Goal: Information Seeking & Learning: Learn about a topic

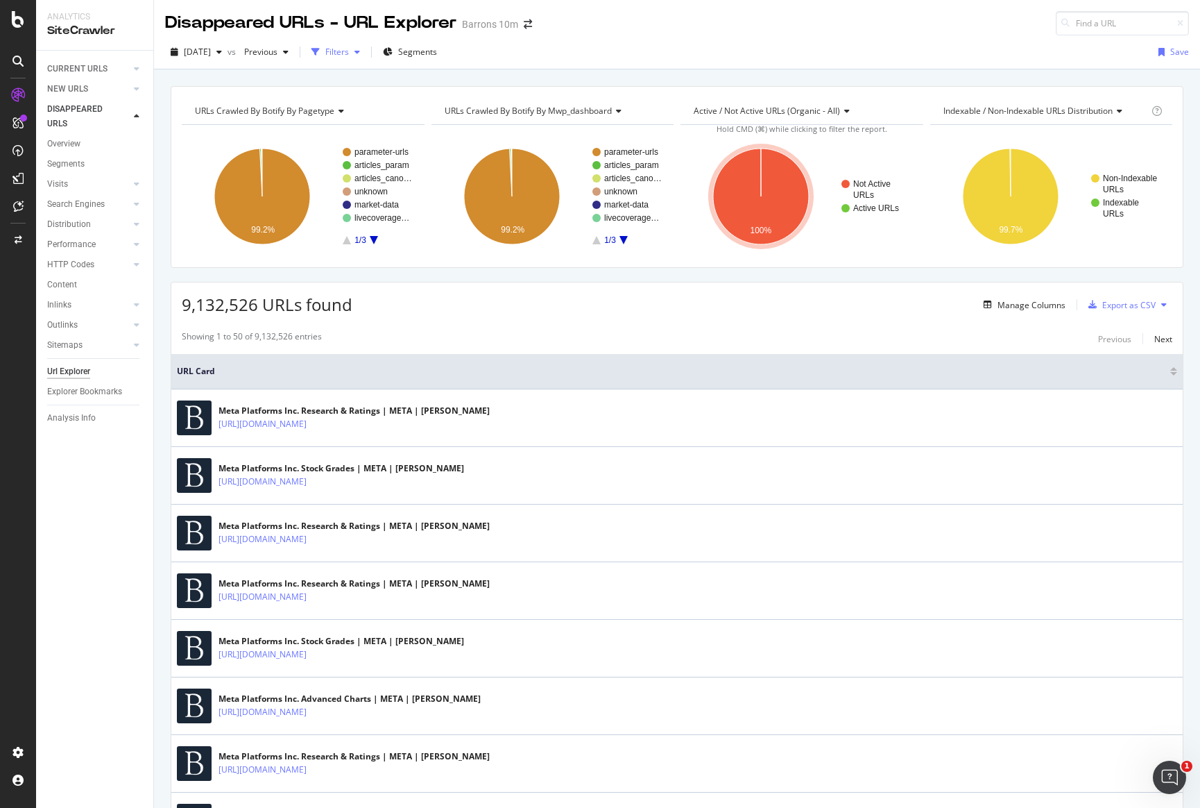
click at [366, 57] on div "Filters" at bounding box center [336, 52] width 60 height 21
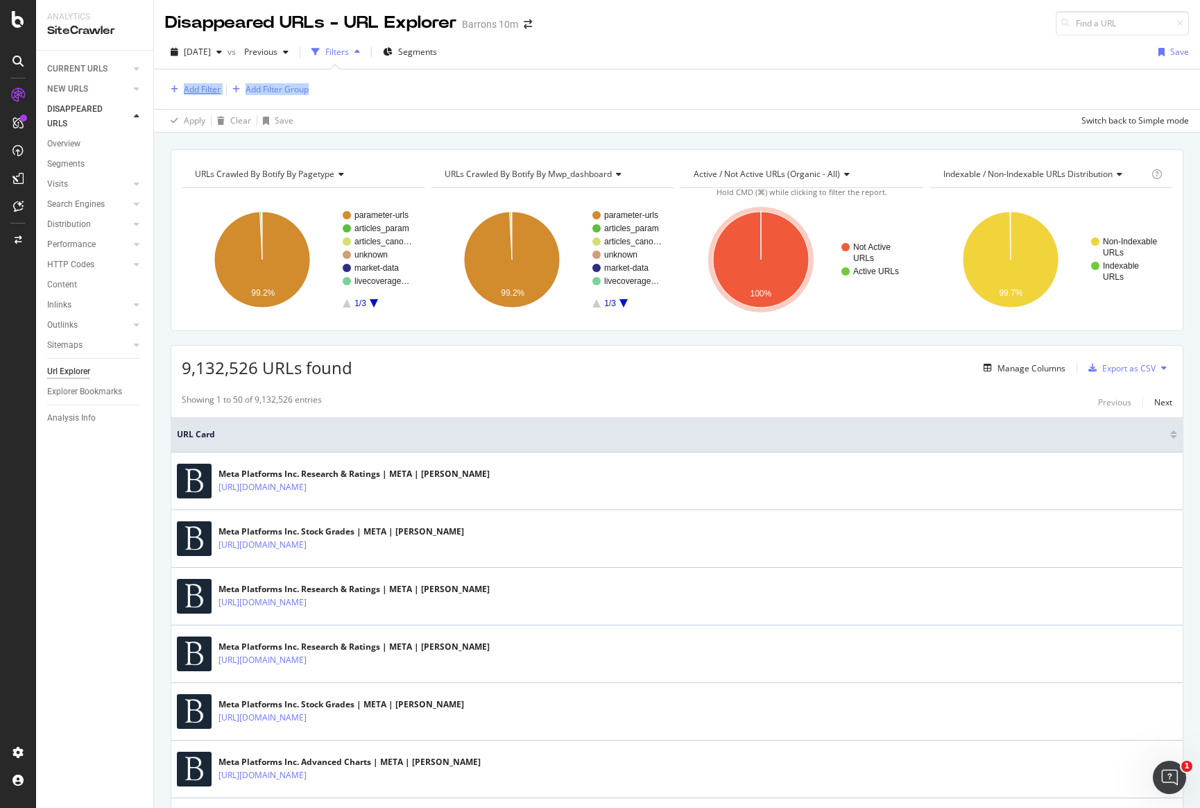
click at [173, 96] on div "Add Filter Add Filter Group" at bounding box center [677, 89] width 1024 height 40
click at [217, 94] on div "Add Filter" at bounding box center [193, 89] width 56 height 15
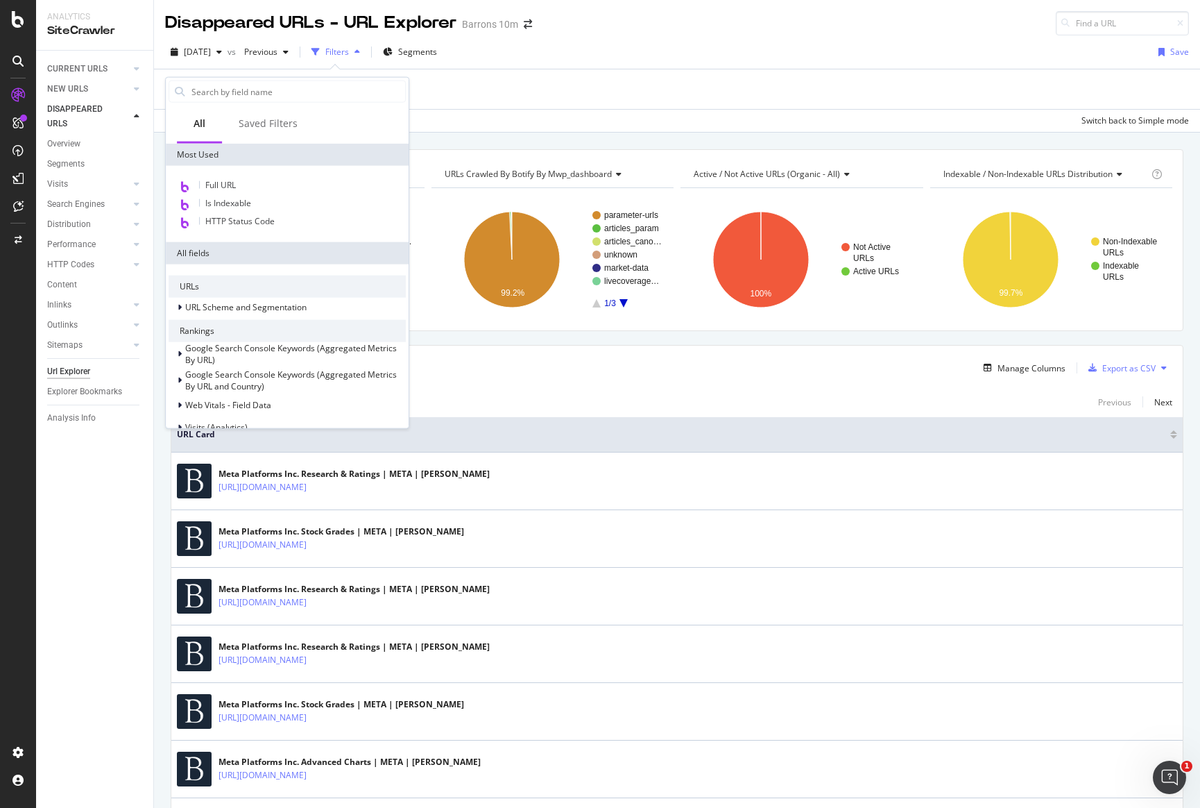
click at [459, 139] on div "URLs Crawled By Botify By pagetype Chart (by Value) Table Expand Export as CSV …" at bounding box center [677, 149] width 1046 height 33
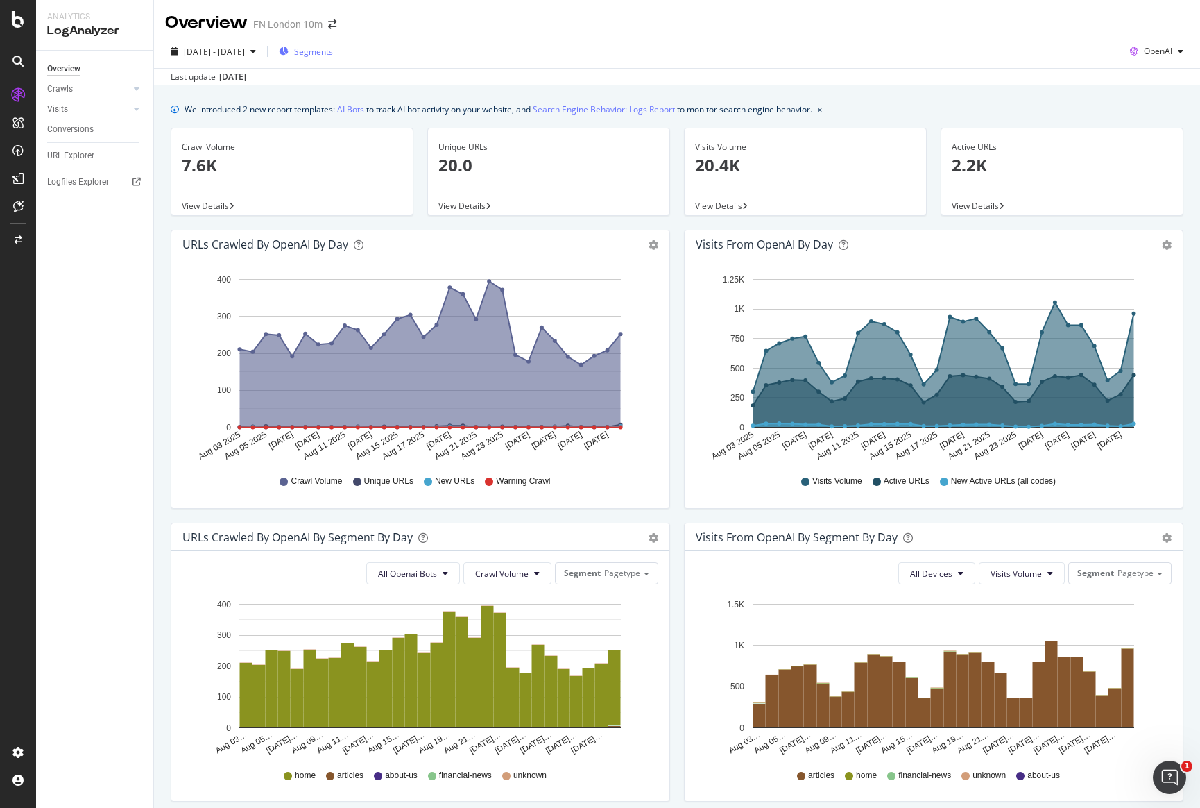
click at [333, 56] on span "Segments" at bounding box center [313, 52] width 39 height 12
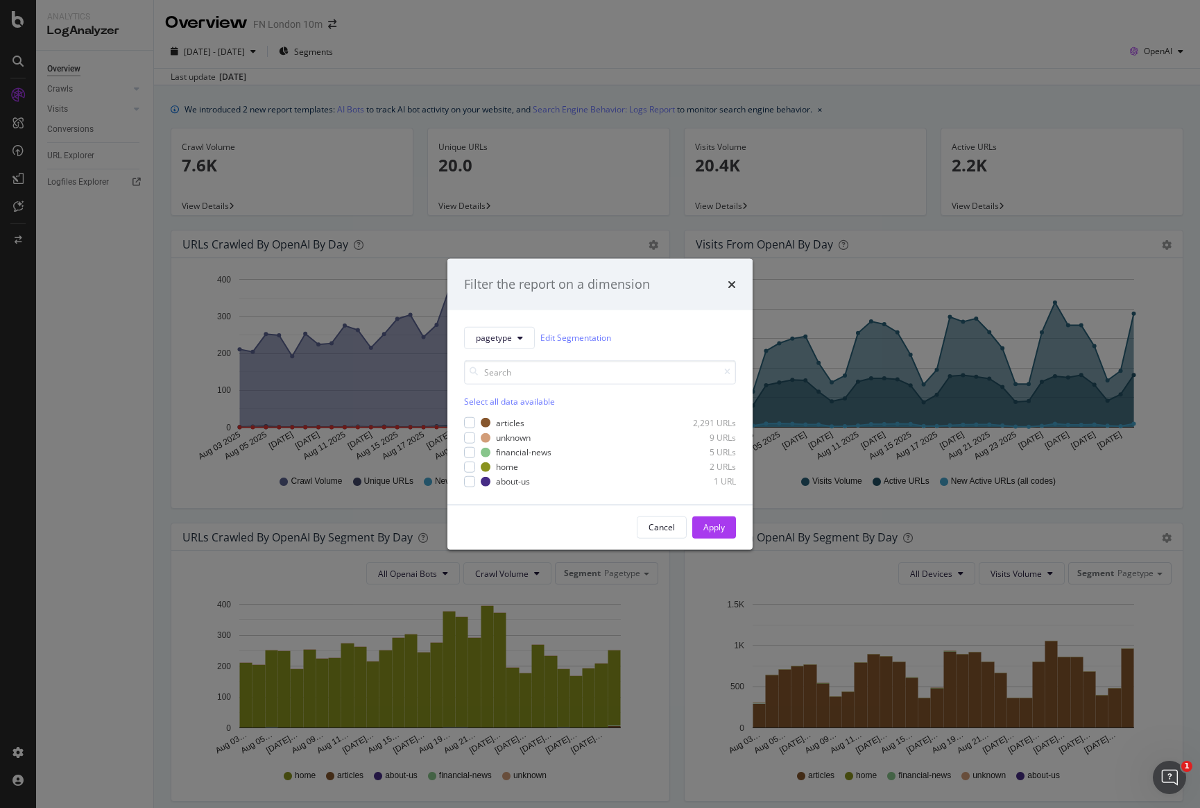
click at [282, 420] on div "Filter the report on a dimension pagetype Edit Segmentation Select all data ava…" at bounding box center [600, 404] width 1200 height 808
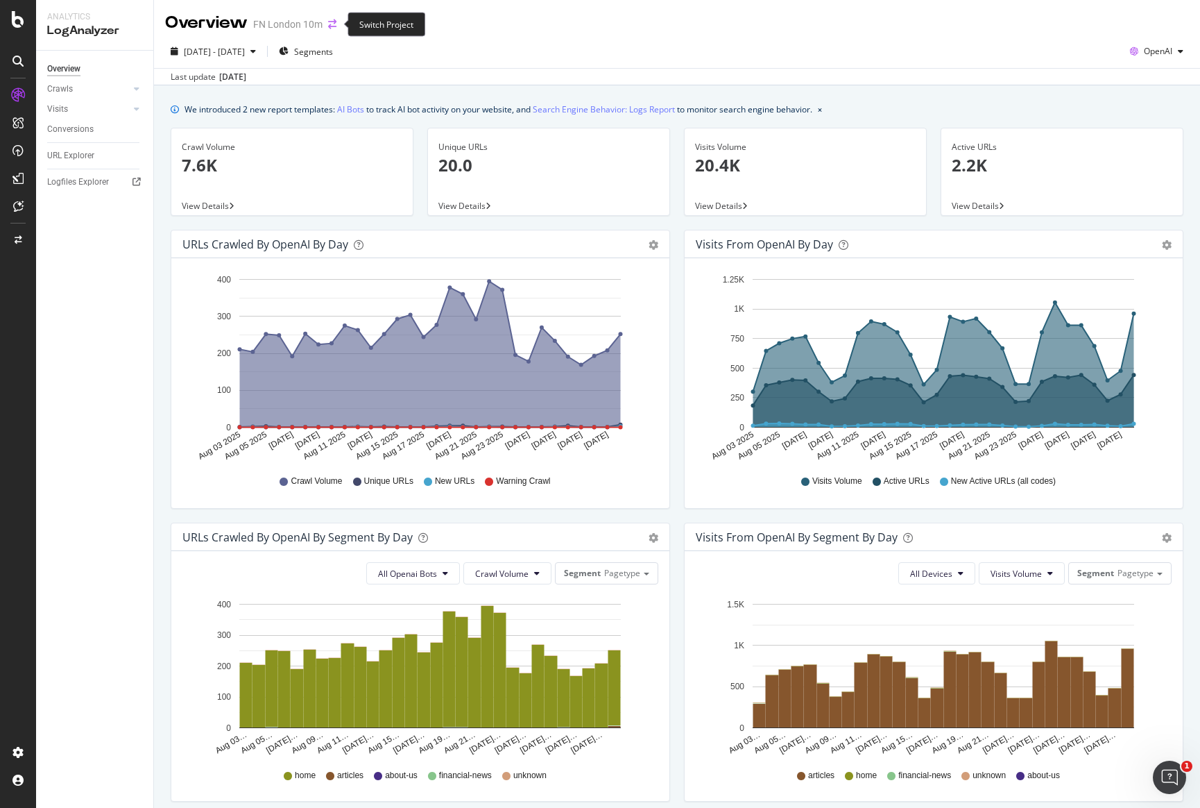
click at [332, 22] on icon "arrow-right-arrow-left" at bounding box center [332, 24] width 8 height 10
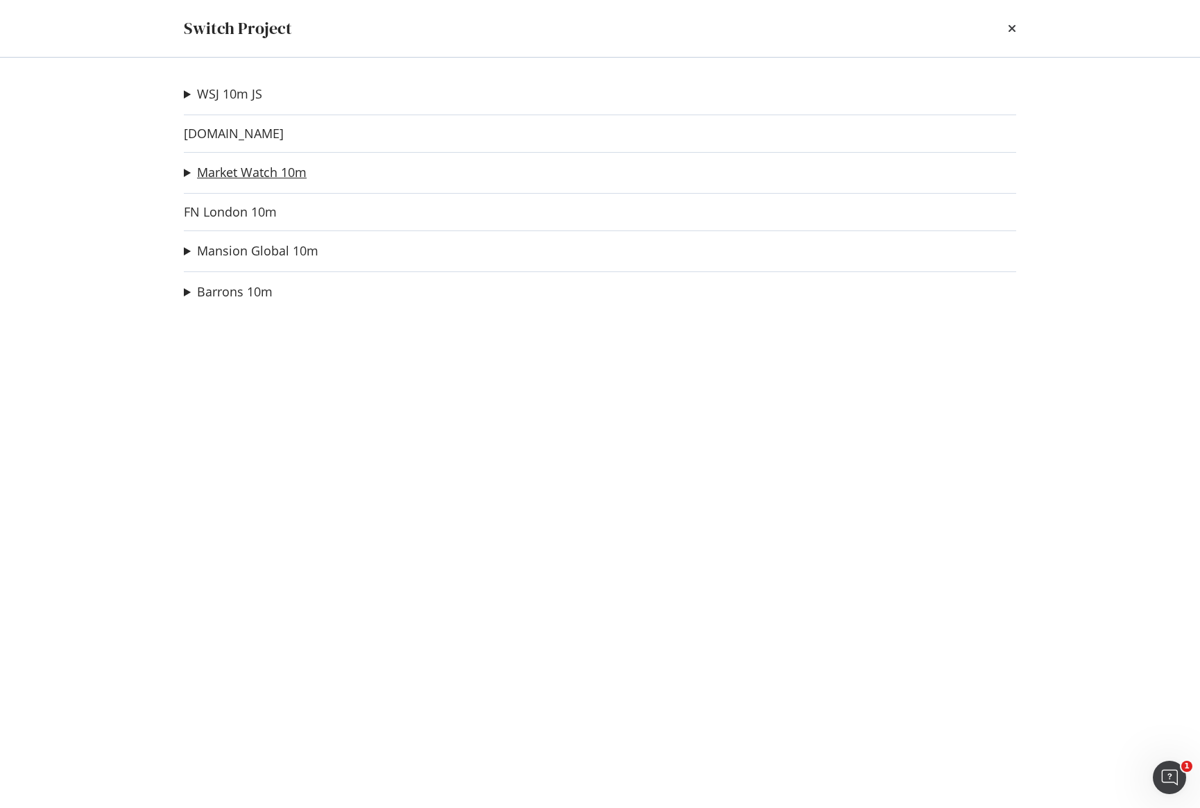
click at [259, 166] on link "Market Watch 10m" at bounding box center [252, 172] width 110 height 15
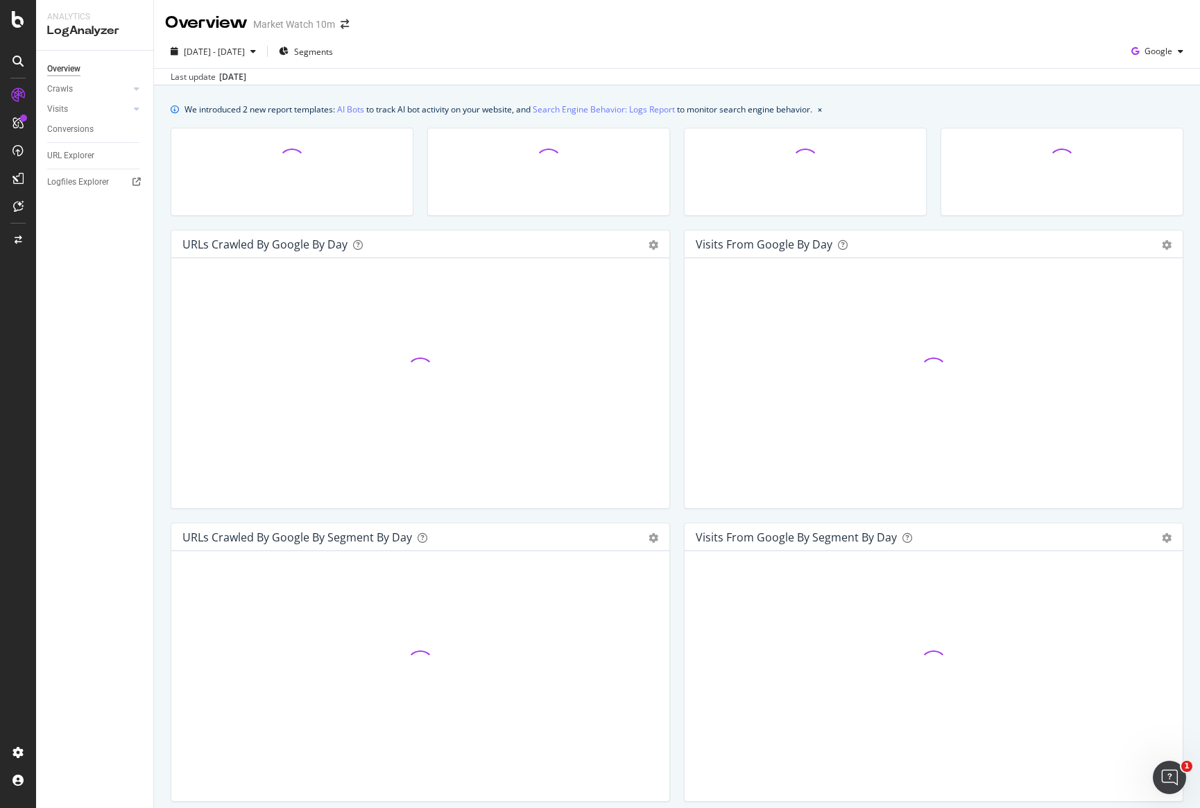
click at [330, 25] on div "Market Watch 10m" at bounding box center [294, 24] width 82 height 14
click at [348, 27] on icon "arrow-right-arrow-left" at bounding box center [345, 24] width 8 height 10
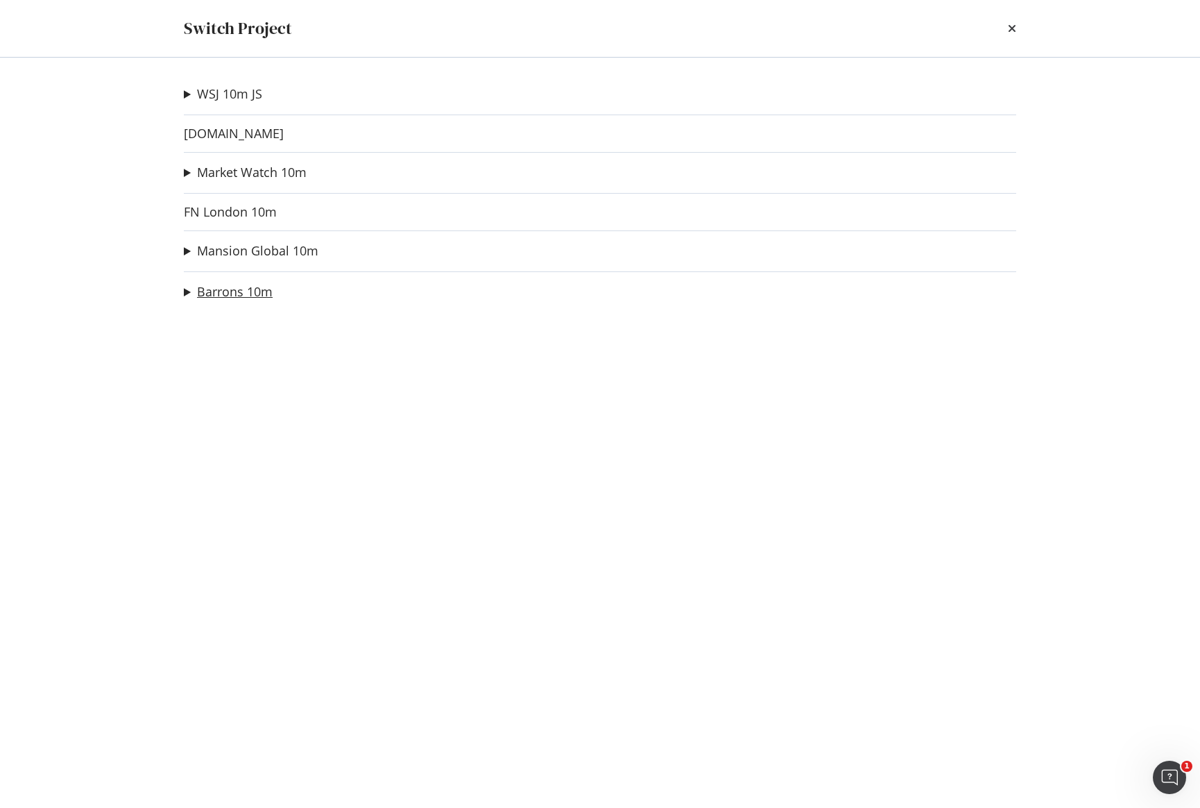
click at [245, 288] on link "Barrons 10m" at bounding box center [235, 291] width 76 height 15
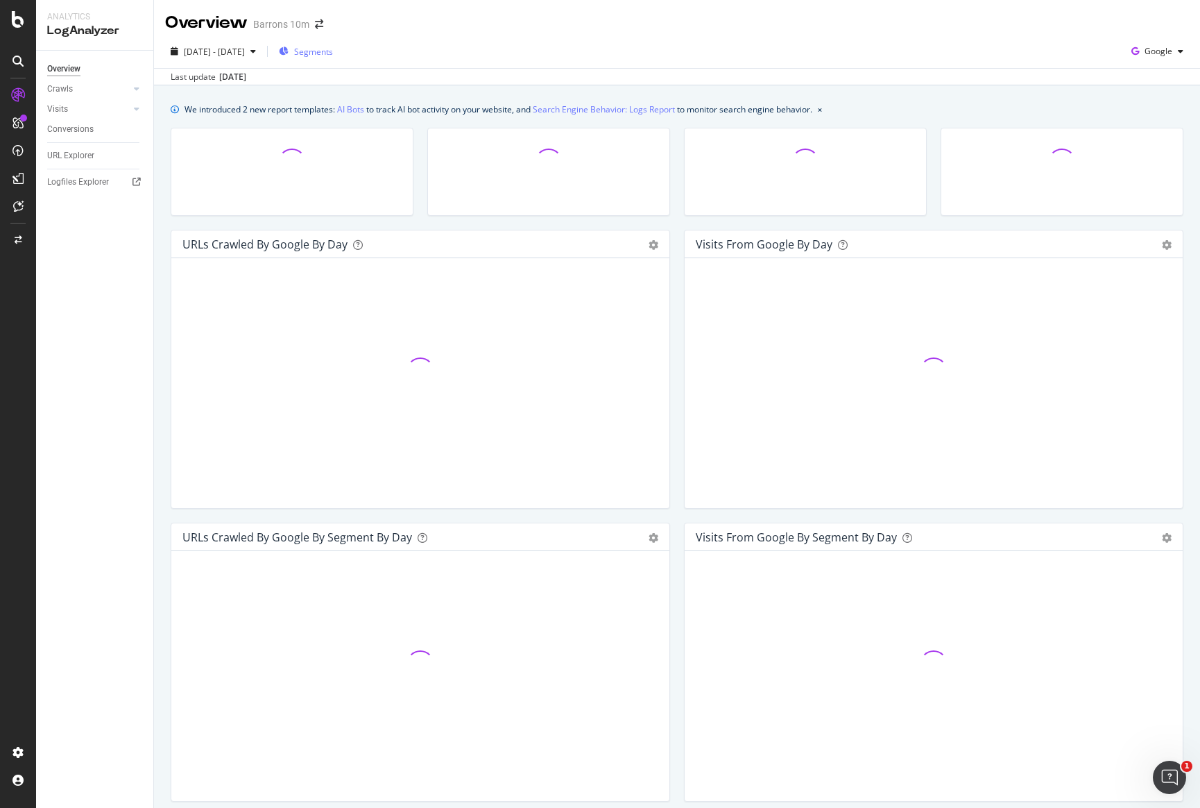
click at [333, 50] on span "Segments" at bounding box center [313, 52] width 39 height 12
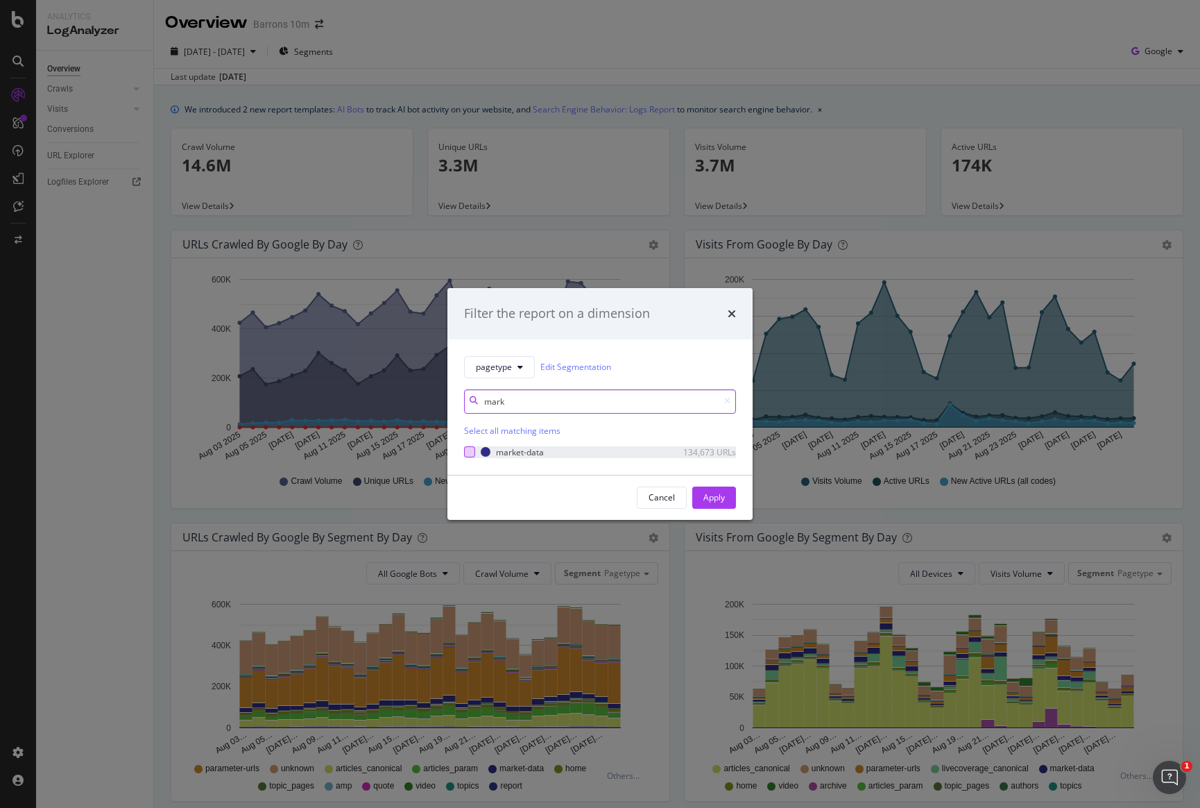
type input "mark"
click at [469, 453] on div "modal" at bounding box center [469, 451] width 11 height 11
click at [728, 493] on button "Apply" at bounding box center [714, 497] width 44 height 22
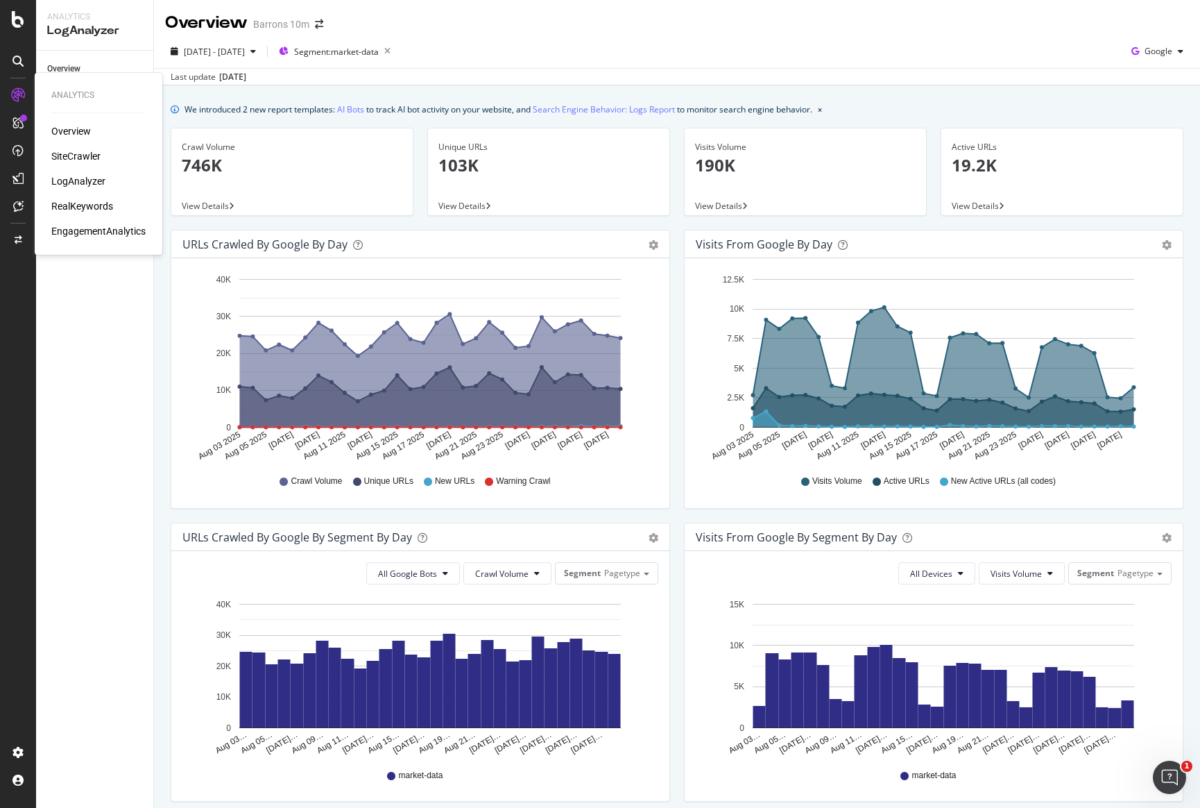
click at [69, 155] on div "SiteCrawler" at bounding box center [75, 156] width 49 height 14
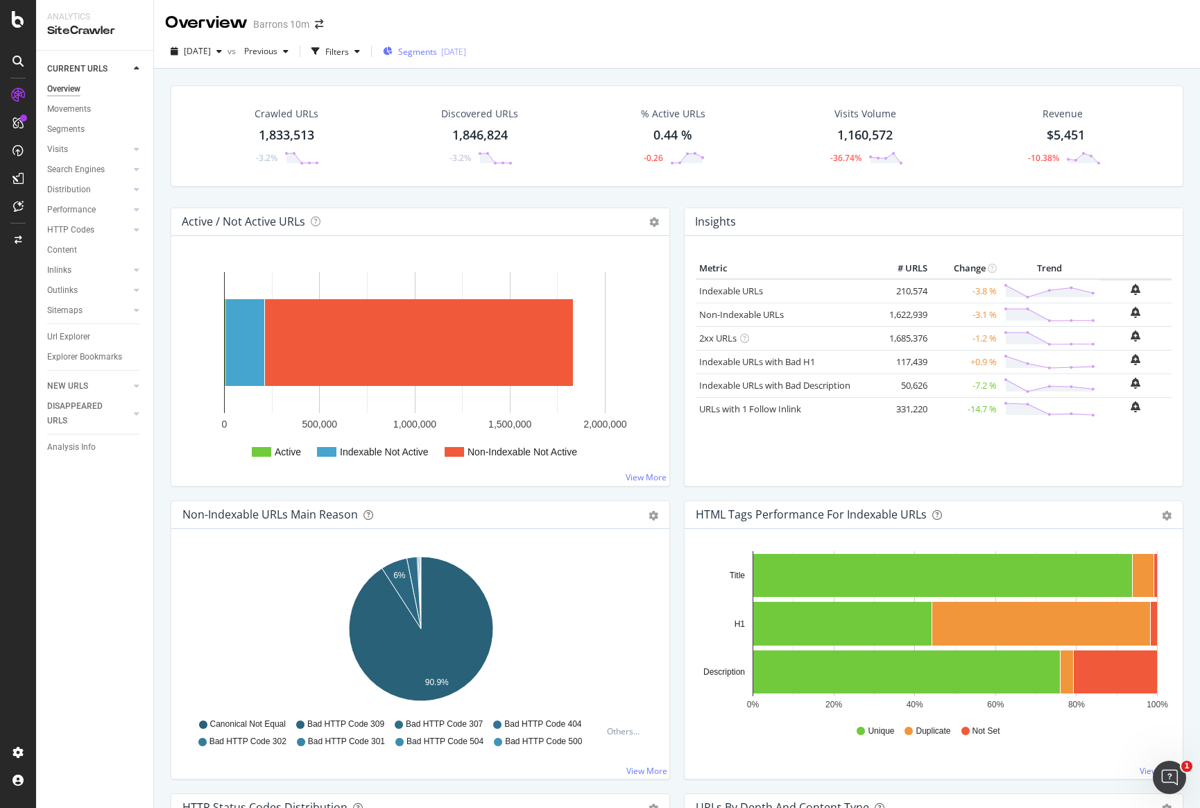
click at [437, 48] on span "Segments" at bounding box center [417, 52] width 39 height 12
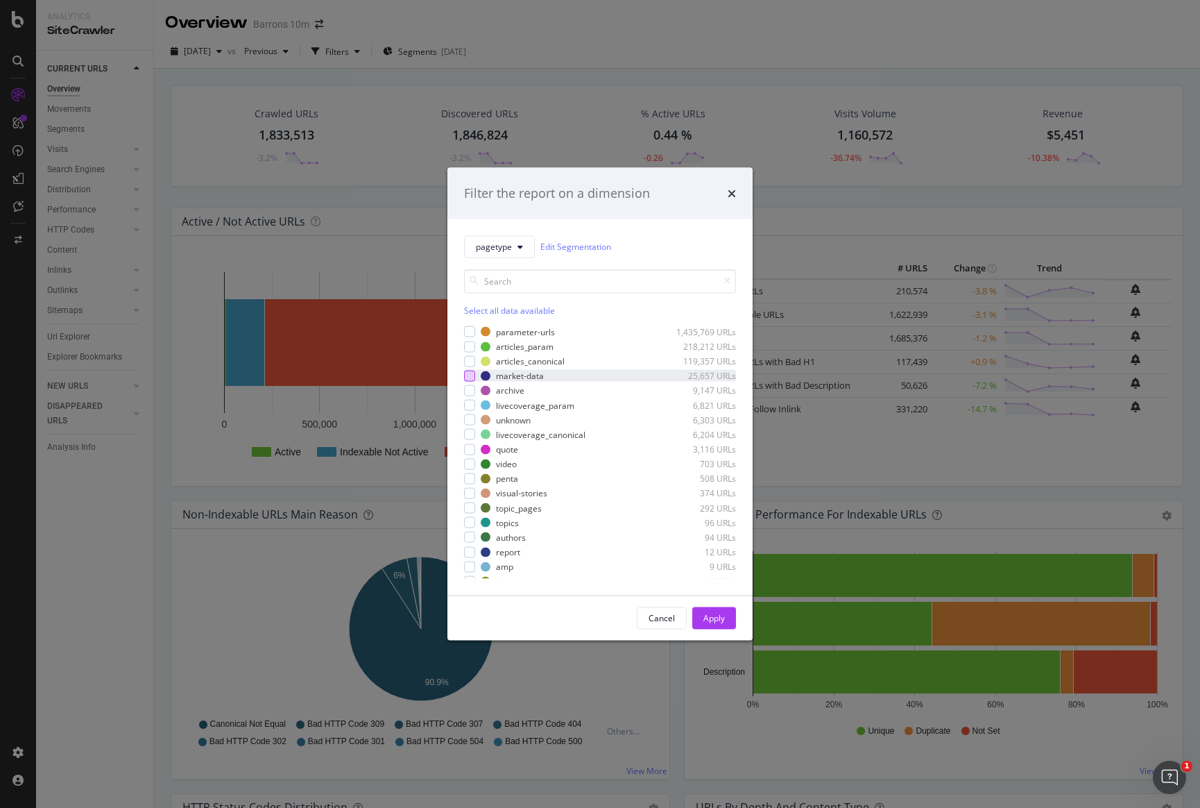
click at [471, 376] on div "modal" at bounding box center [469, 375] width 11 height 11
click at [712, 617] on div "Apply" at bounding box center [714, 618] width 22 height 12
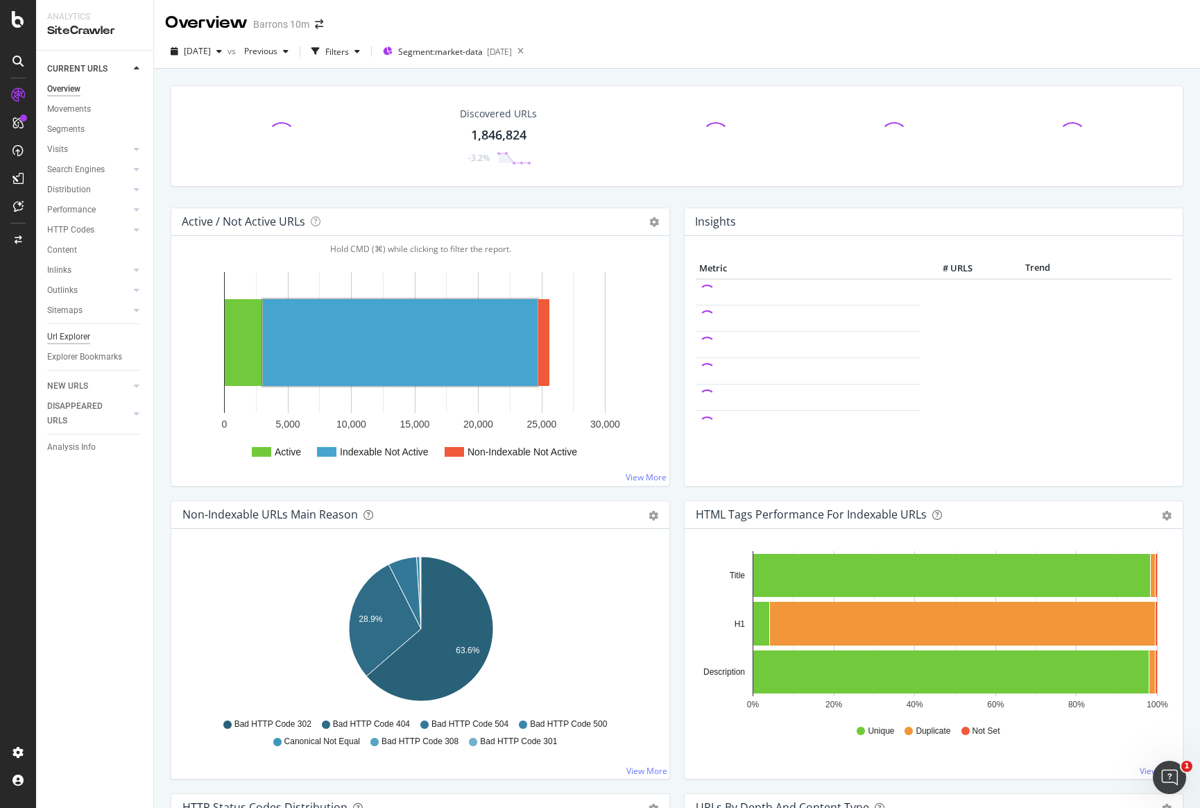
click at [84, 340] on div "Url Explorer" at bounding box center [68, 337] width 43 height 15
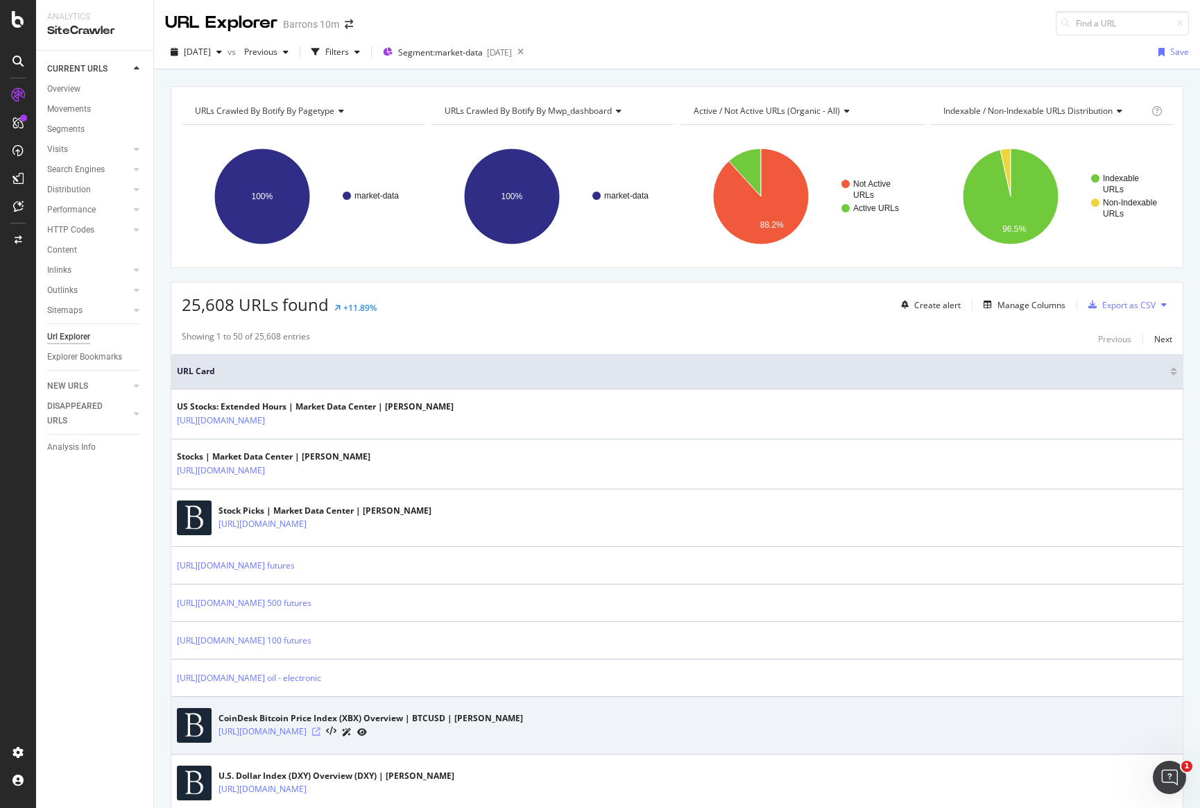
click at [321, 727] on icon at bounding box center [316, 731] width 8 height 8
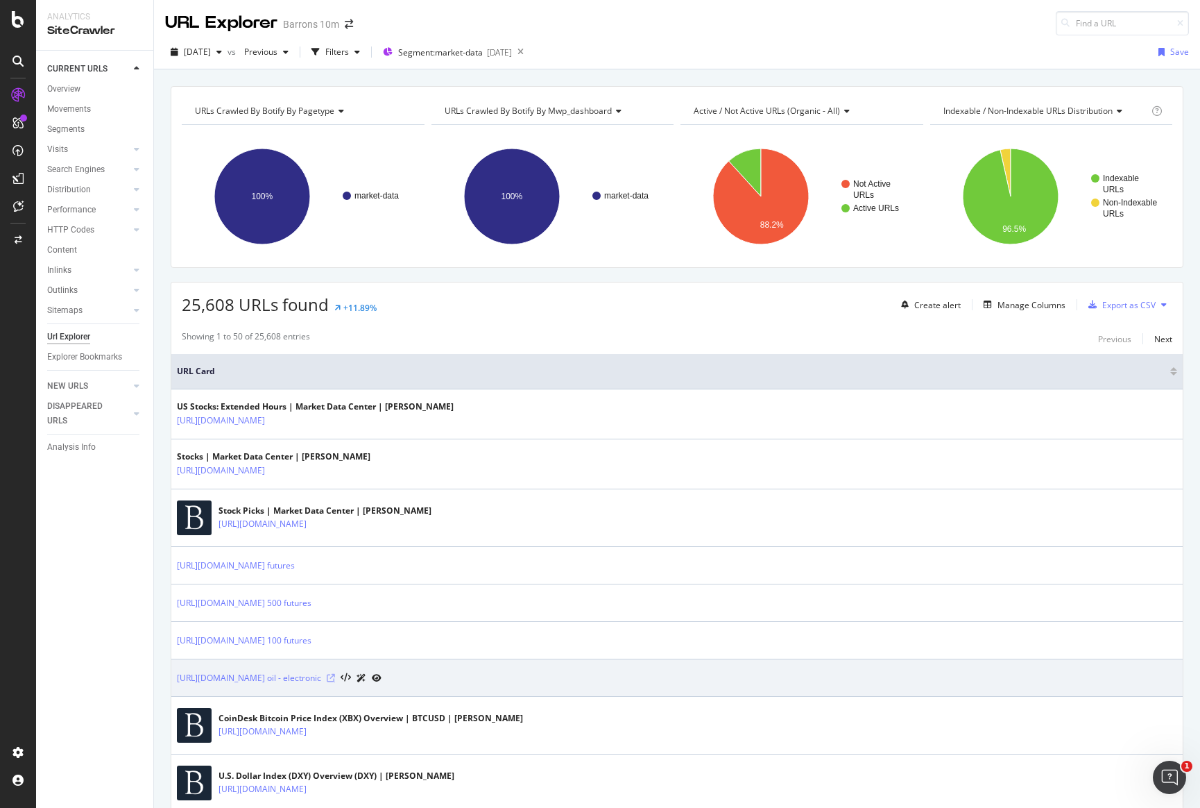
click at [335, 676] on icon at bounding box center [331, 678] width 8 height 8
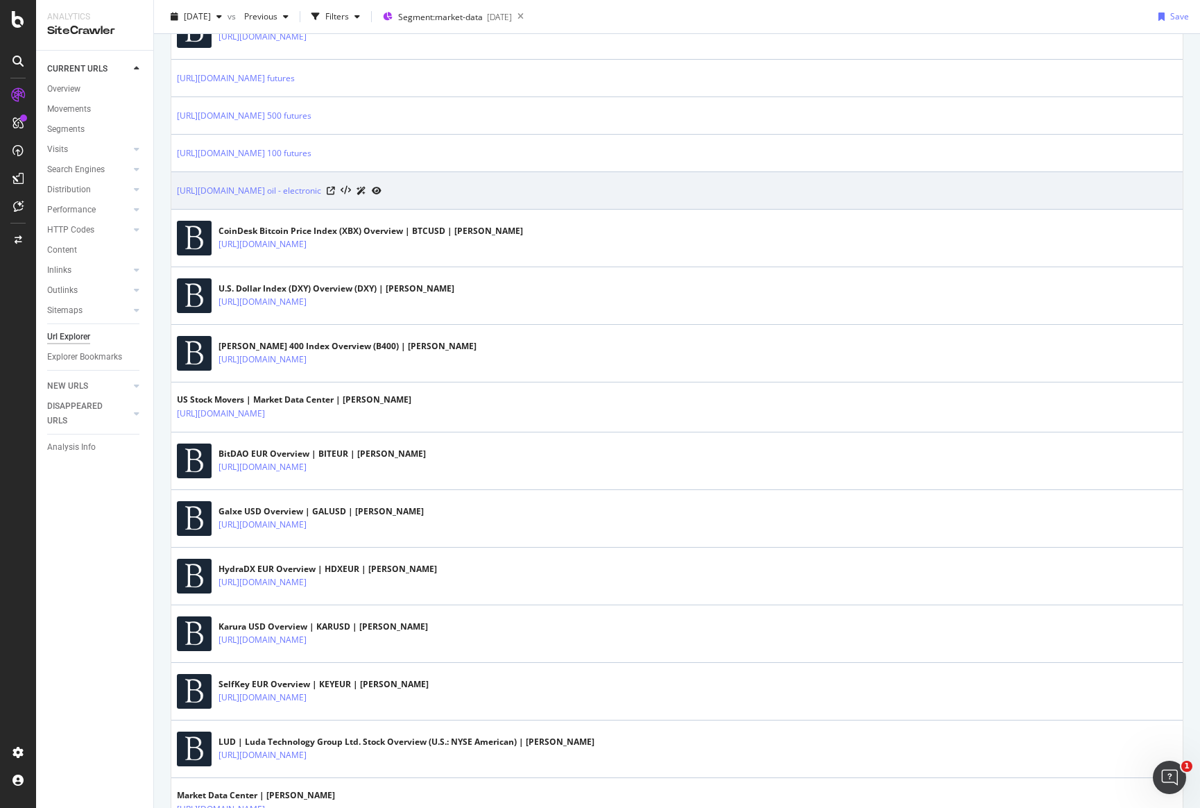
scroll to position [105, 0]
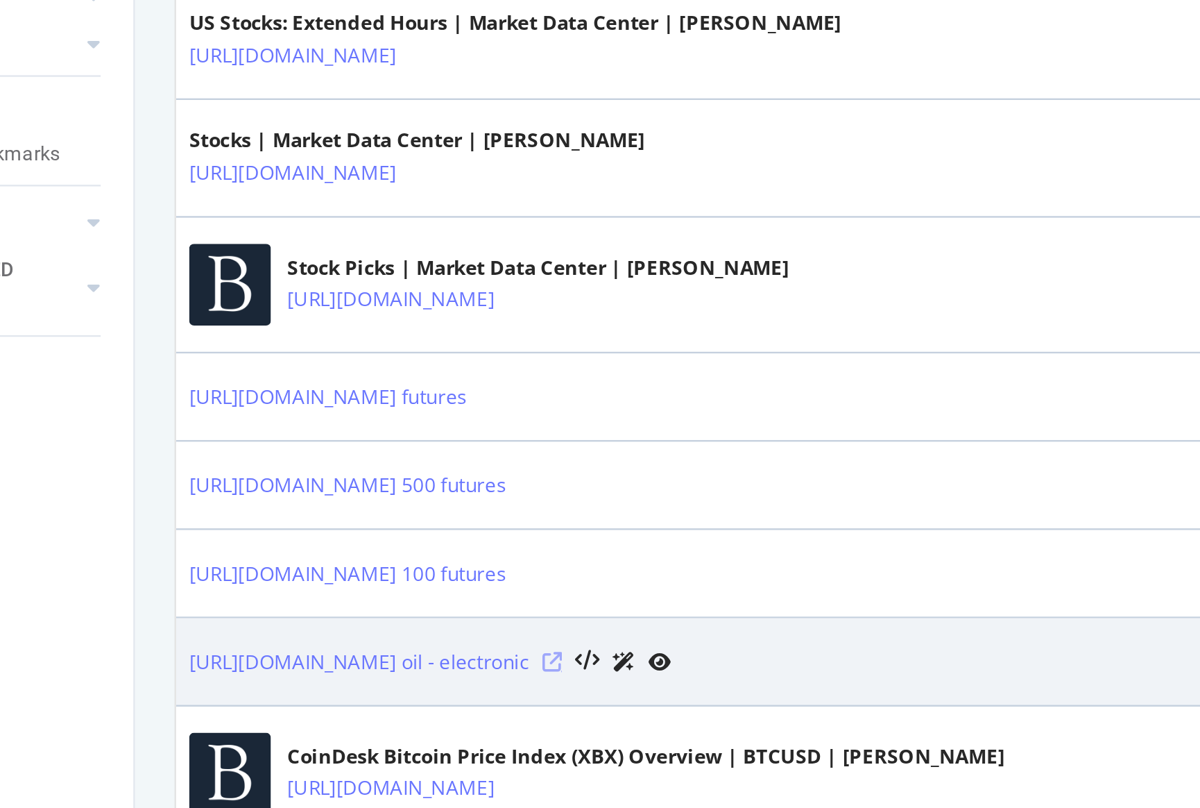
click at [335, 570] on icon at bounding box center [331, 572] width 8 height 8
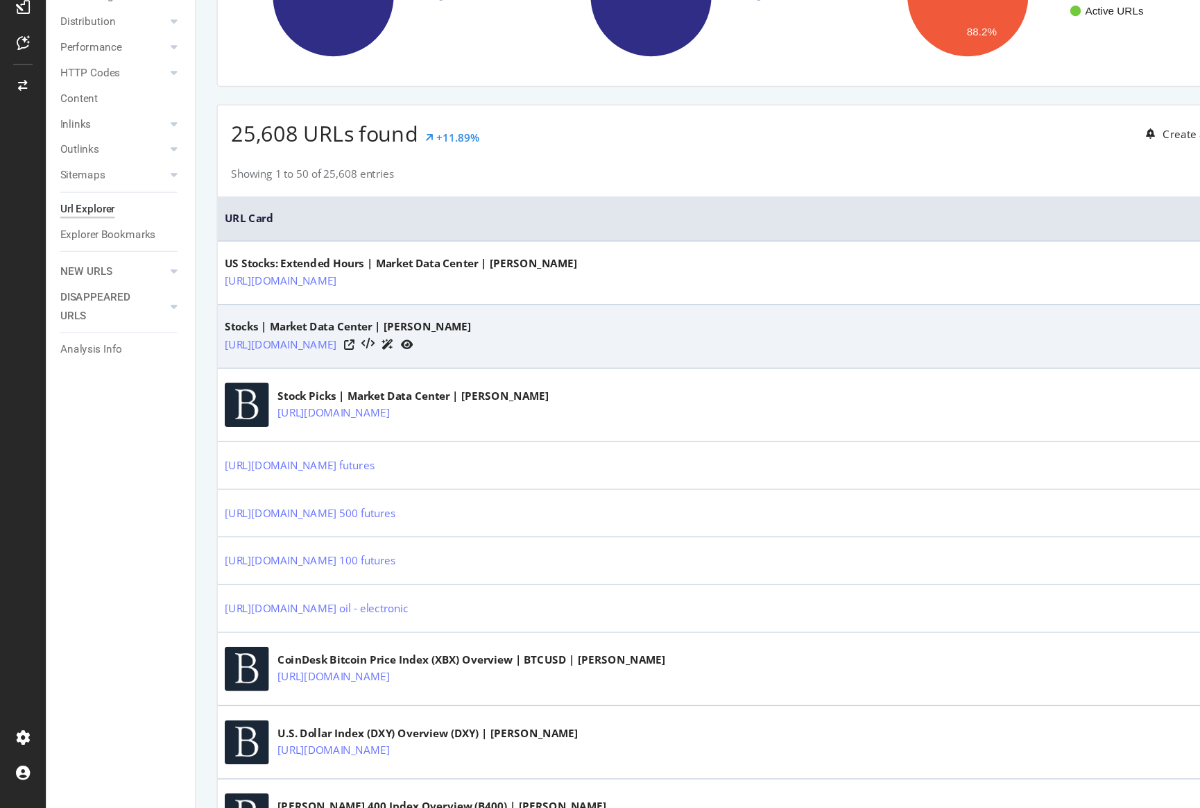
scroll to position [0, 0]
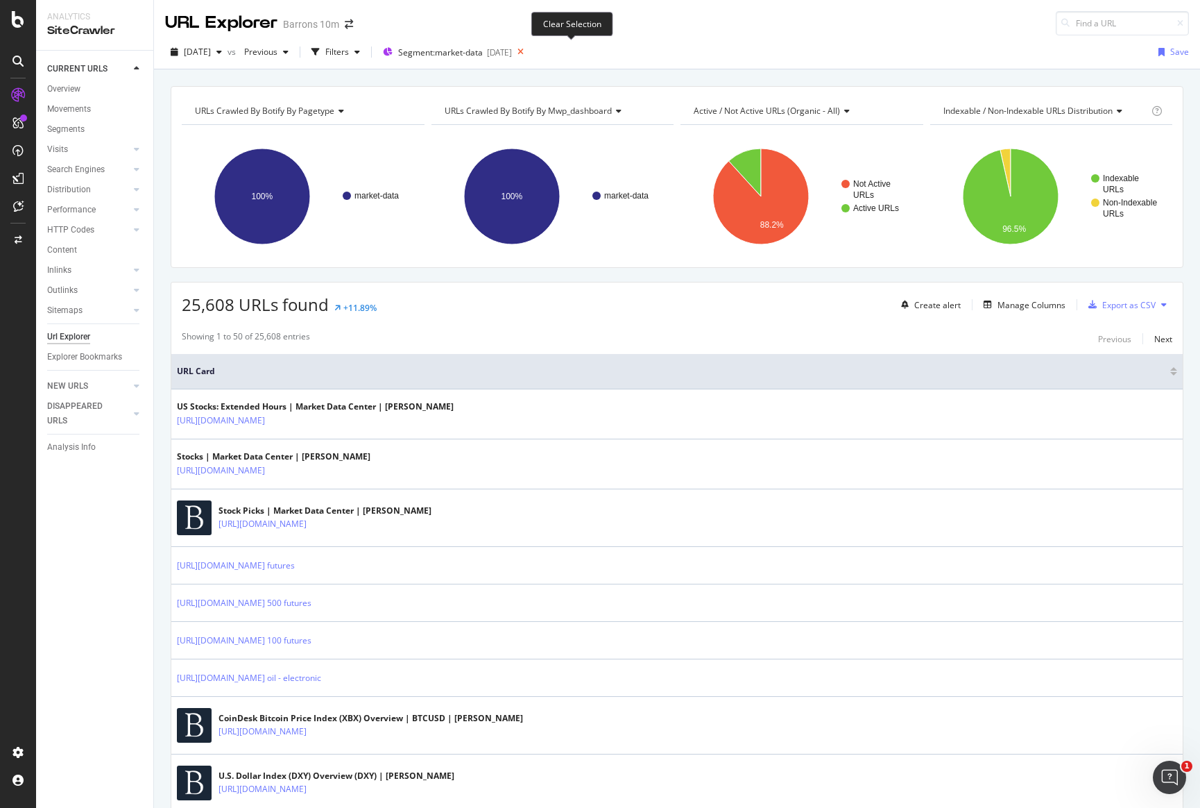
click at [529, 51] on icon at bounding box center [520, 51] width 17 height 19
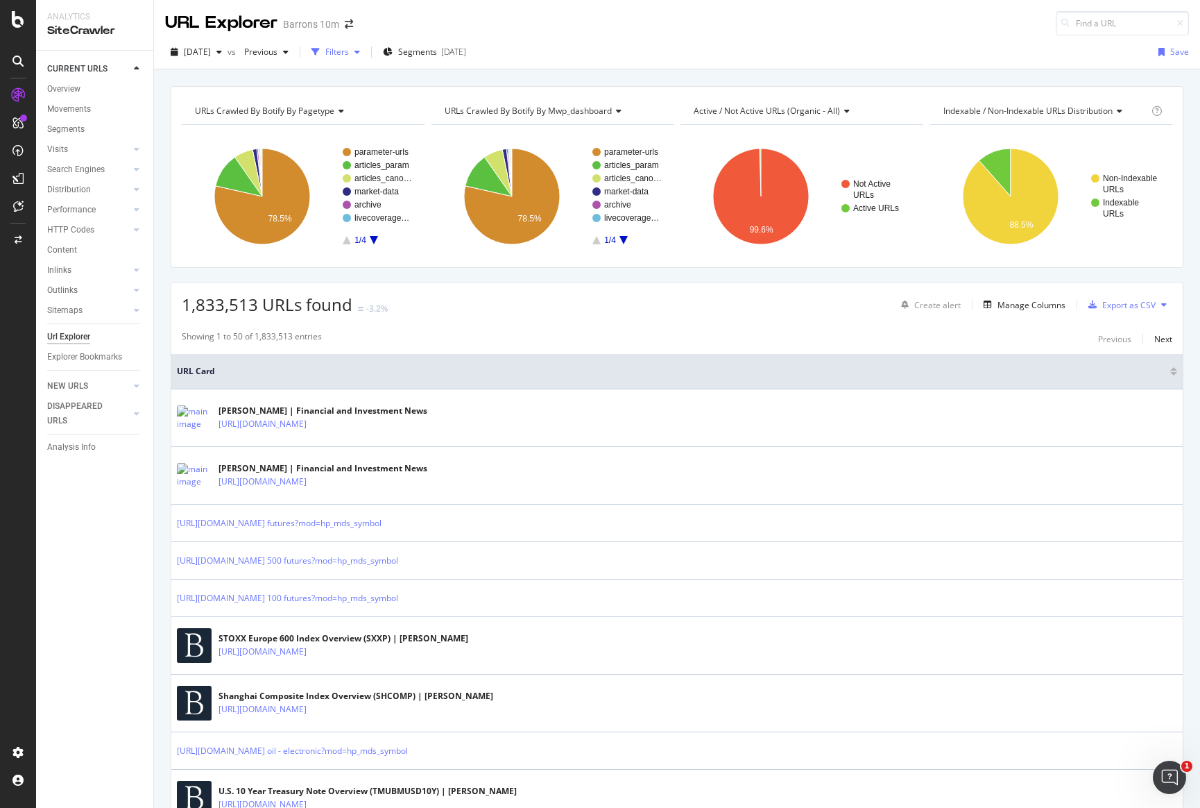
click at [325, 44] on div "button" at bounding box center [315, 51] width 19 height 19
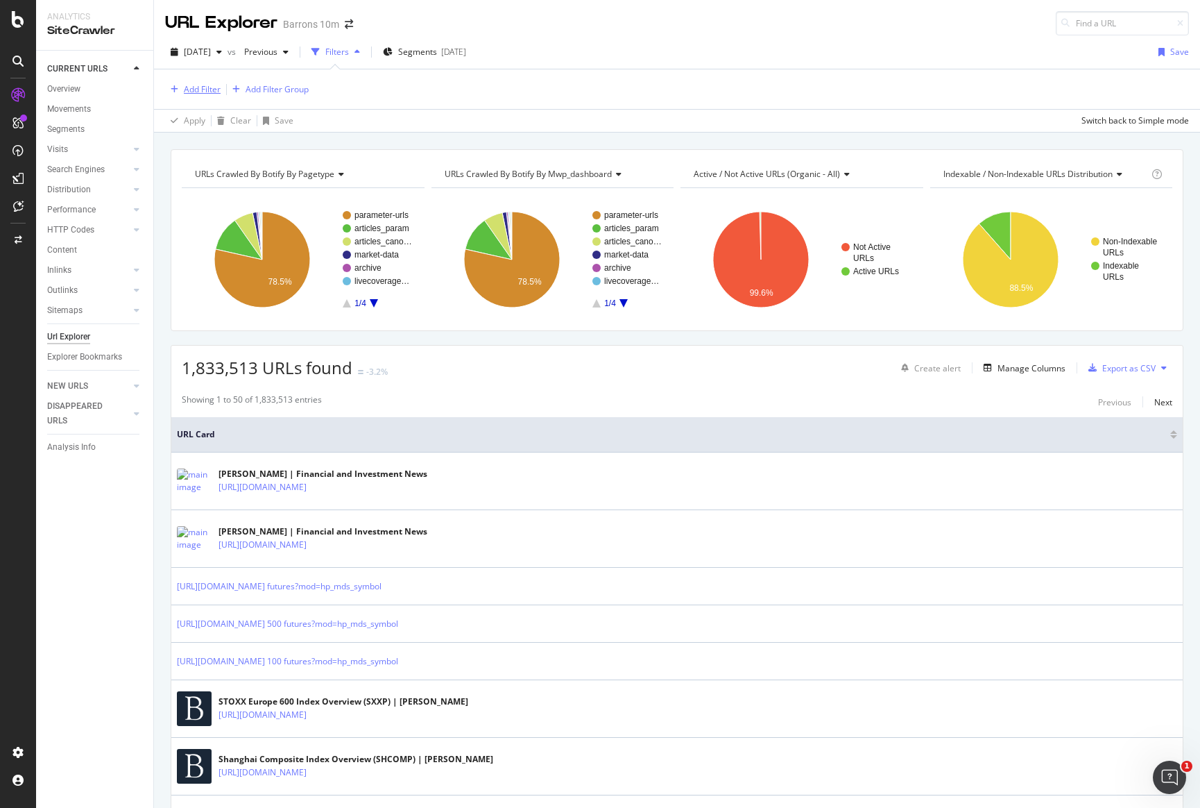
click at [211, 85] on div "Add Filter" at bounding box center [202, 89] width 37 height 12
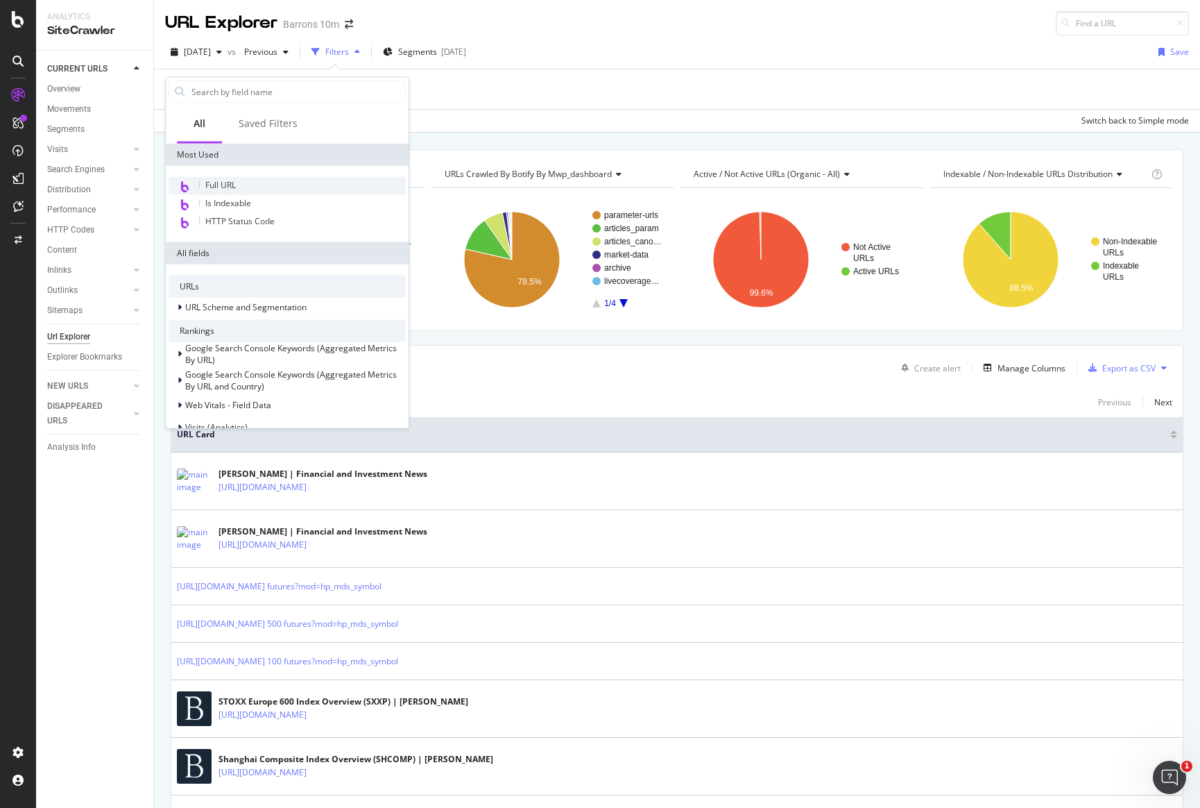
click at [227, 184] on span "Full URL" at bounding box center [220, 185] width 31 height 12
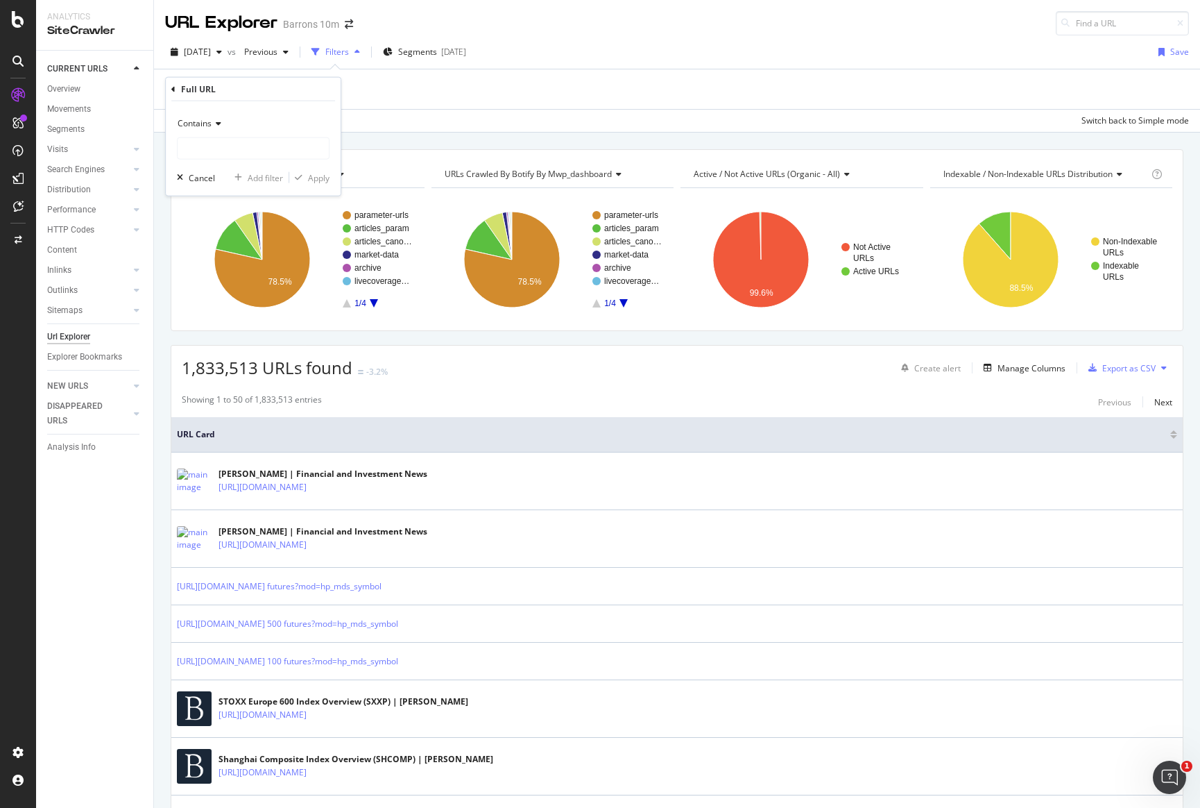
click at [959, 104] on div "Add Filter Add Filter Group" at bounding box center [677, 89] width 1024 height 40
